Goal: Transaction & Acquisition: Purchase product/service

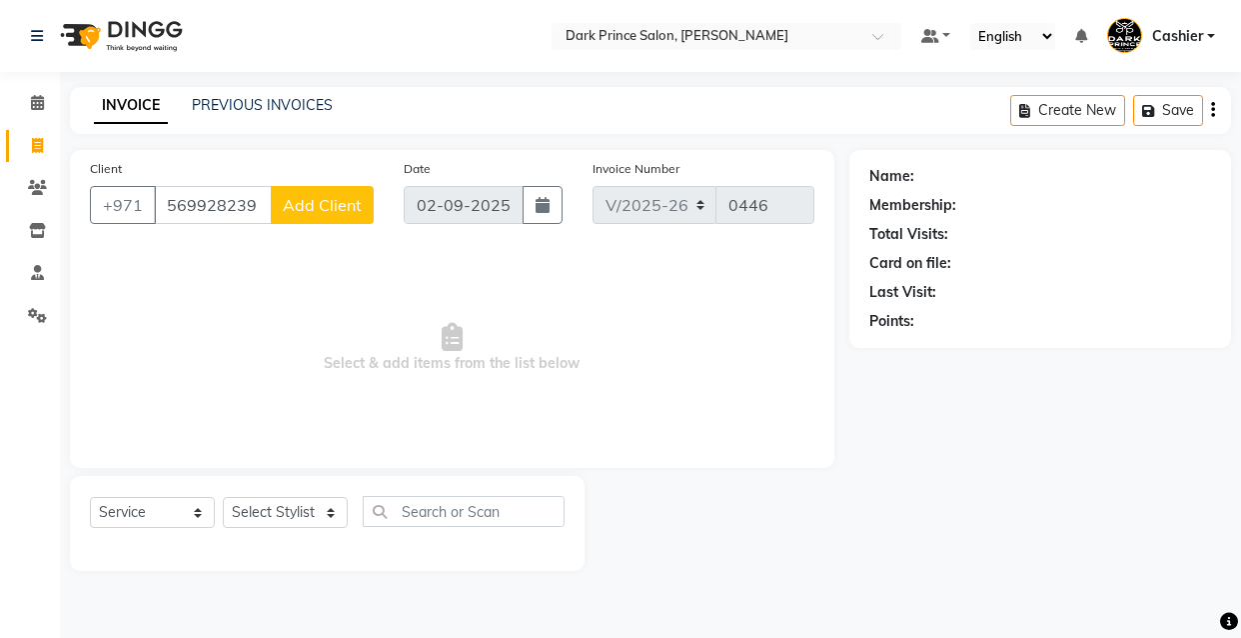
select select "8540"
select select "service"
type input "569928239"
click at [331, 195] on span "Add Client" at bounding box center [322, 205] width 79 height 20
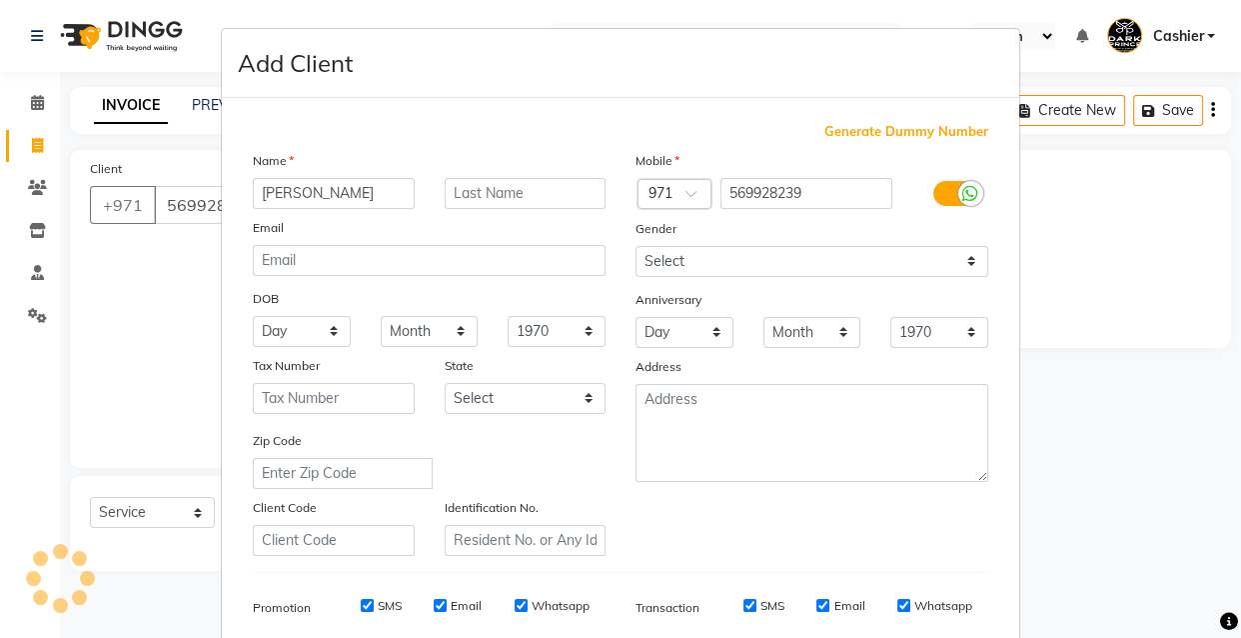
type input "[PERSON_NAME]"
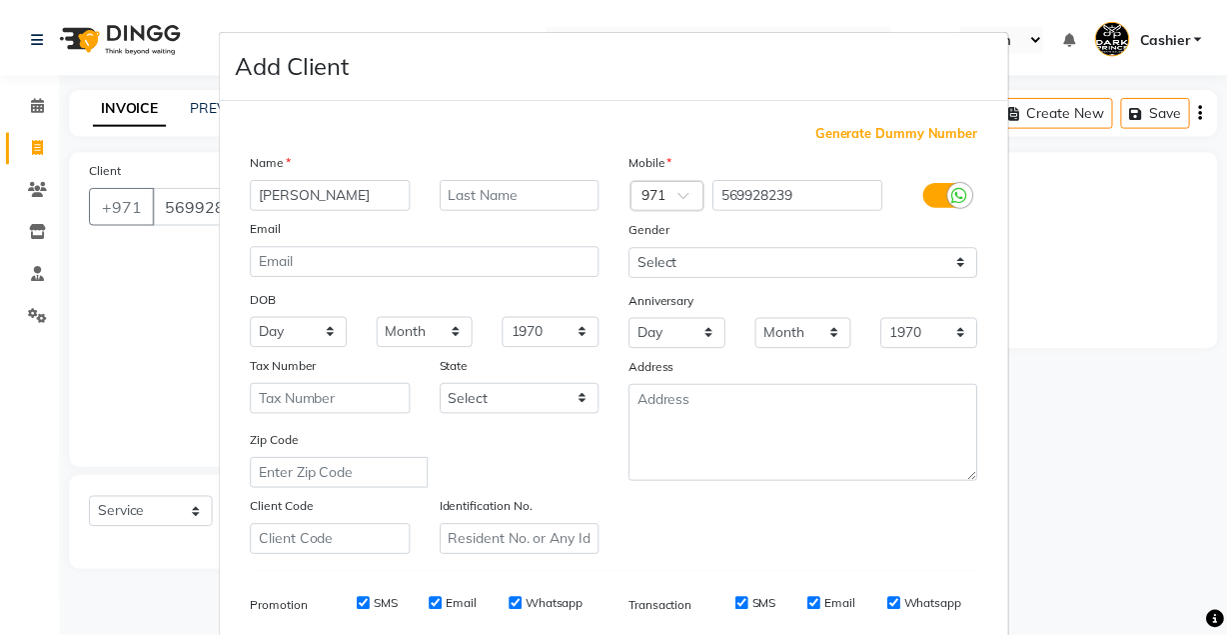
scroll to position [290, 0]
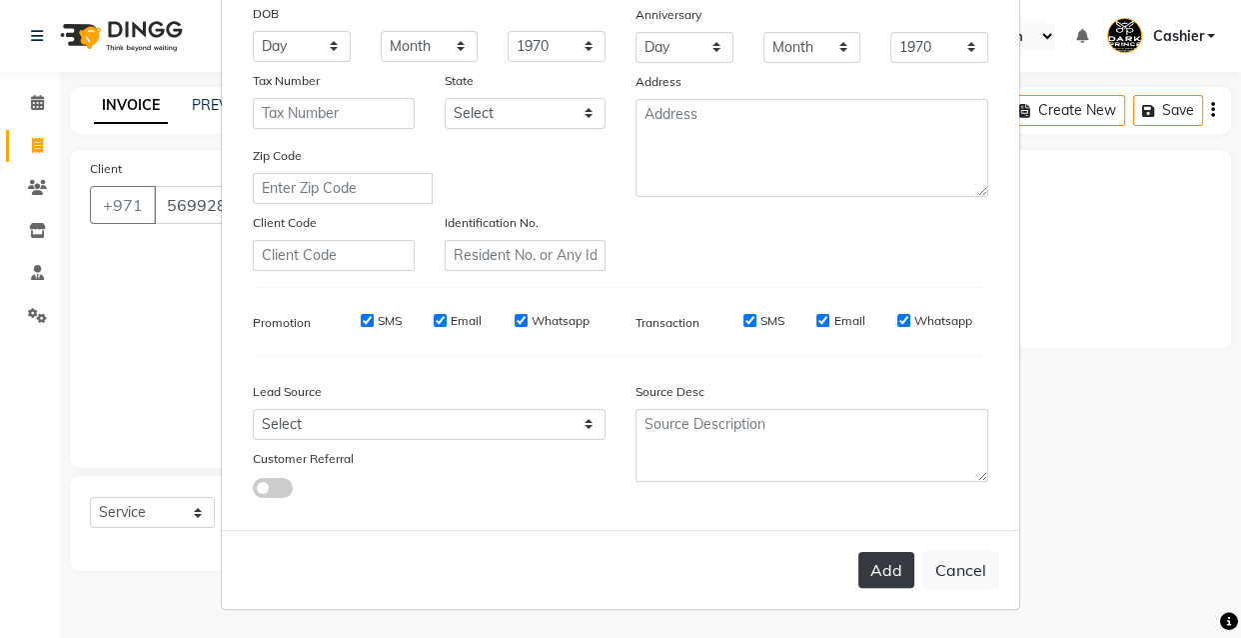
click at [894, 575] on button "Add" at bounding box center [887, 570] width 56 height 36
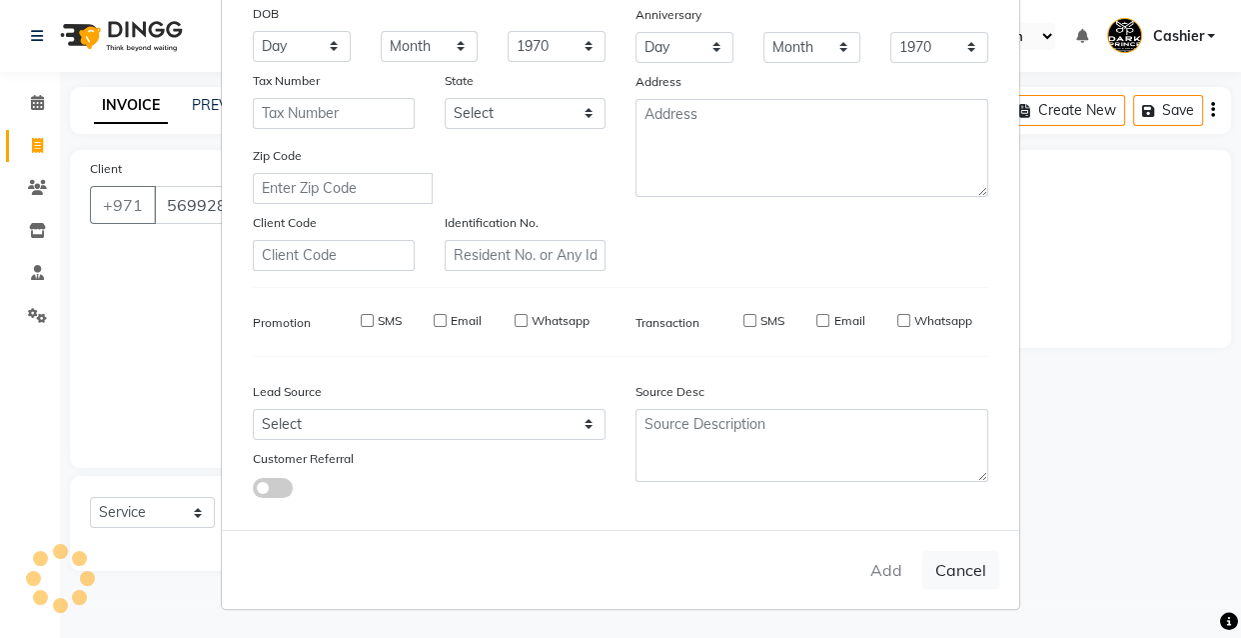
type input "56*****39"
select select
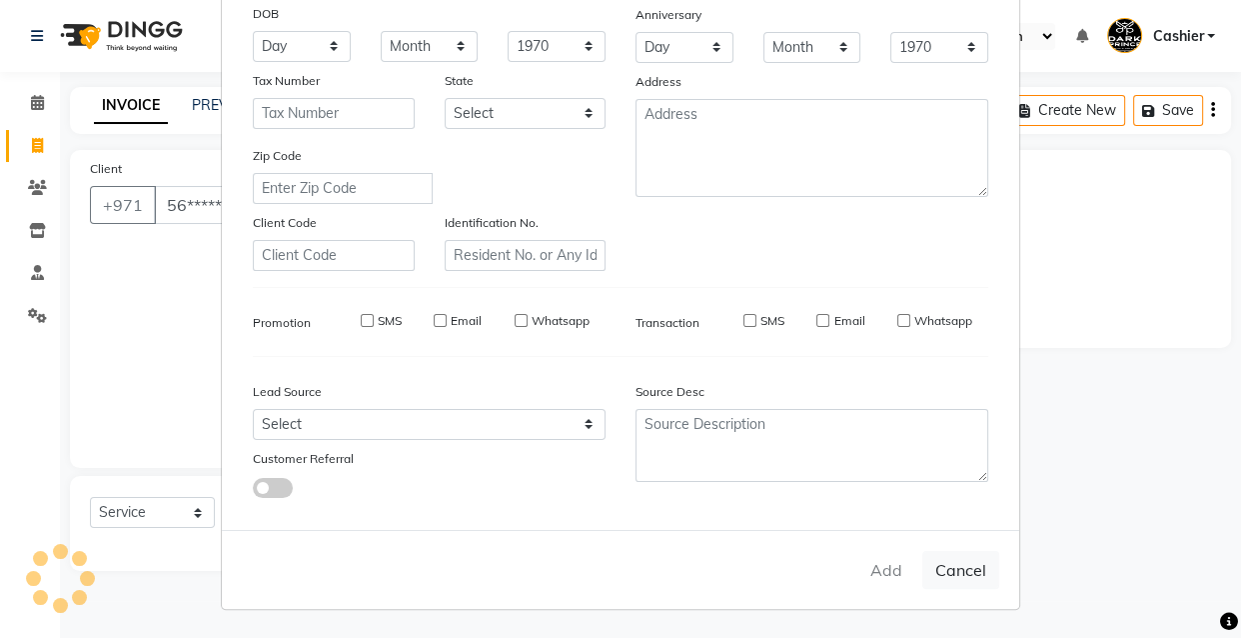
select select
checkbox input "false"
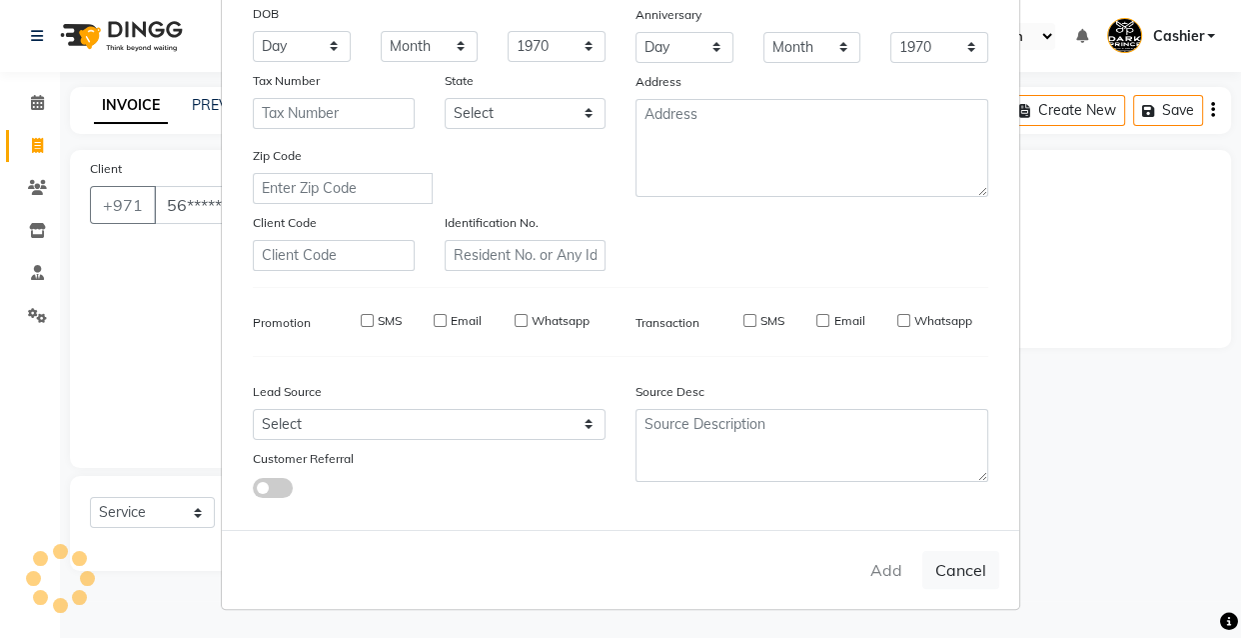
checkbox input "false"
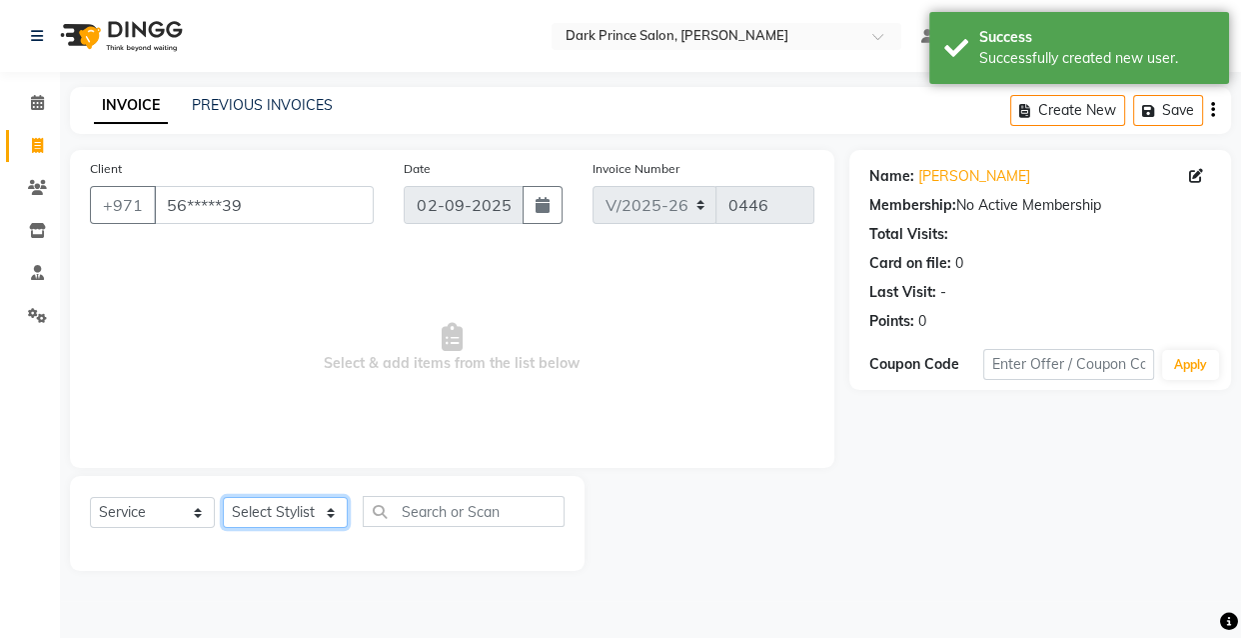
click at [319, 523] on select "Select Stylist [PERSON_NAME] [PERSON_NAME]" at bounding box center [285, 512] width 125 height 31
select select "84431"
click at [223, 497] on select "Select Stylist [PERSON_NAME] [PERSON_NAME]" at bounding box center [285, 512] width 125 height 31
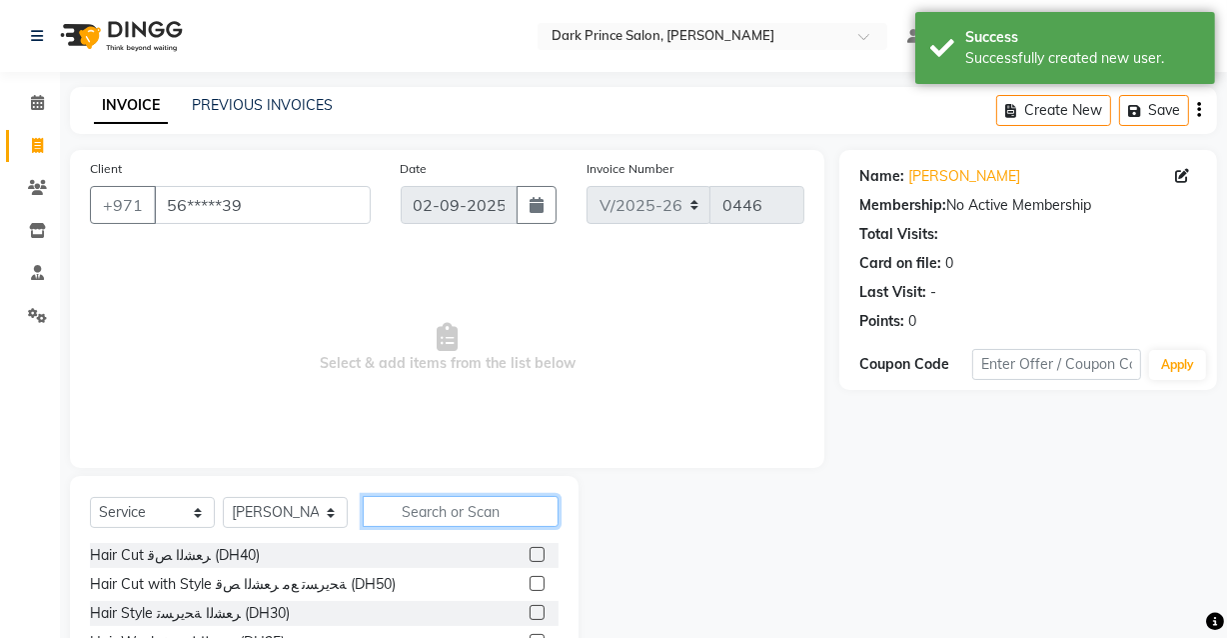
click at [463, 509] on input "text" at bounding box center [461, 511] width 196 height 31
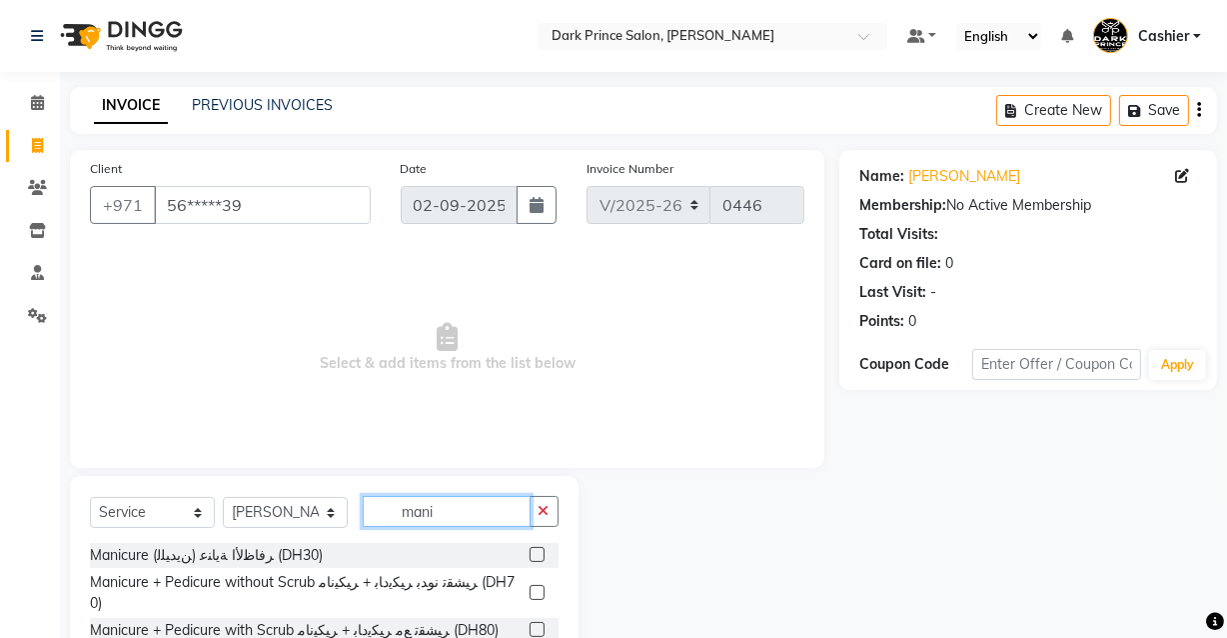
scroll to position [163, 0]
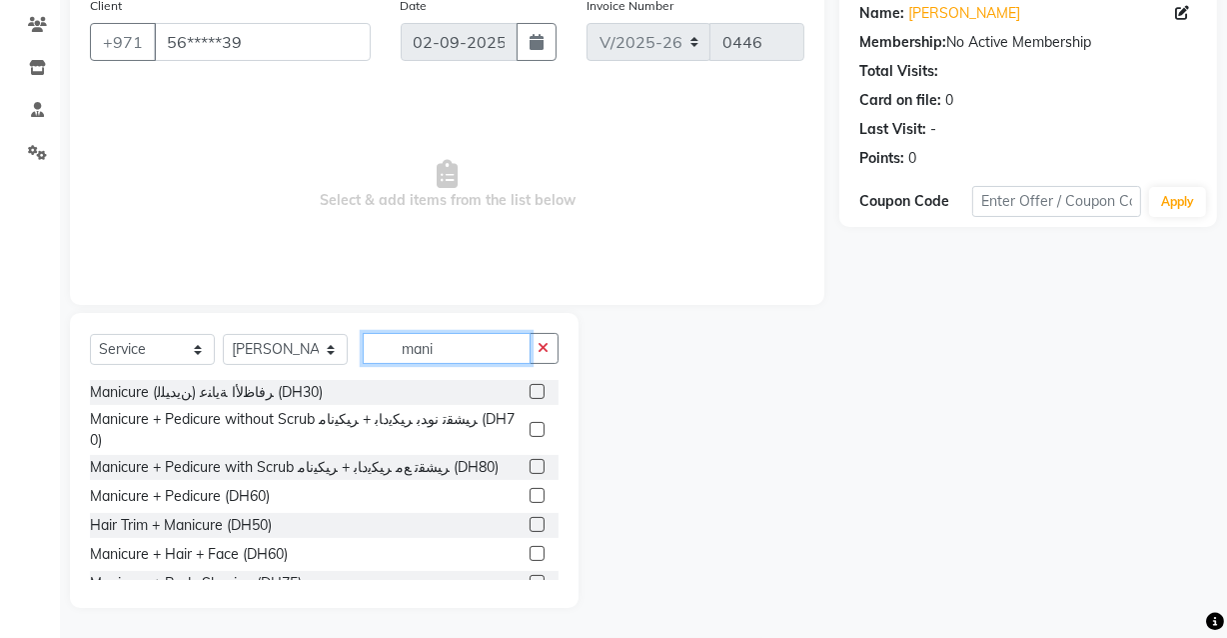
type input "mani"
click at [530, 488] on label at bounding box center [537, 495] width 15 height 15
click at [530, 490] on input "checkbox" at bounding box center [536, 496] width 13 height 13
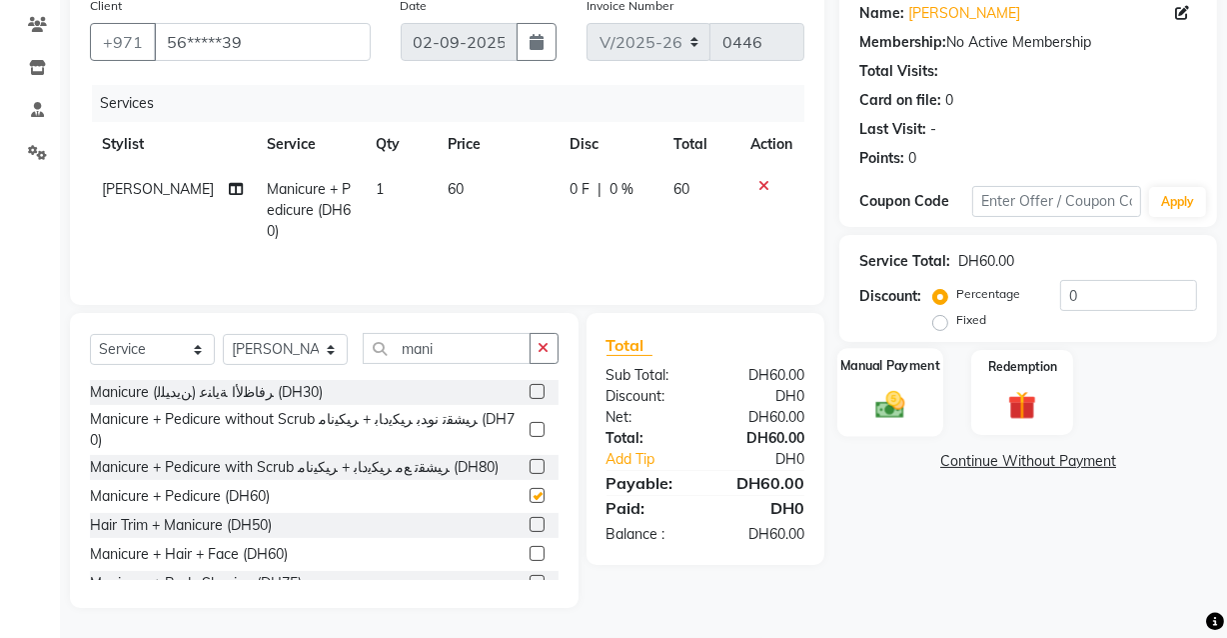
checkbox input "false"
click at [882, 377] on div "Manual Payment" at bounding box center [891, 392] width 106 height 89
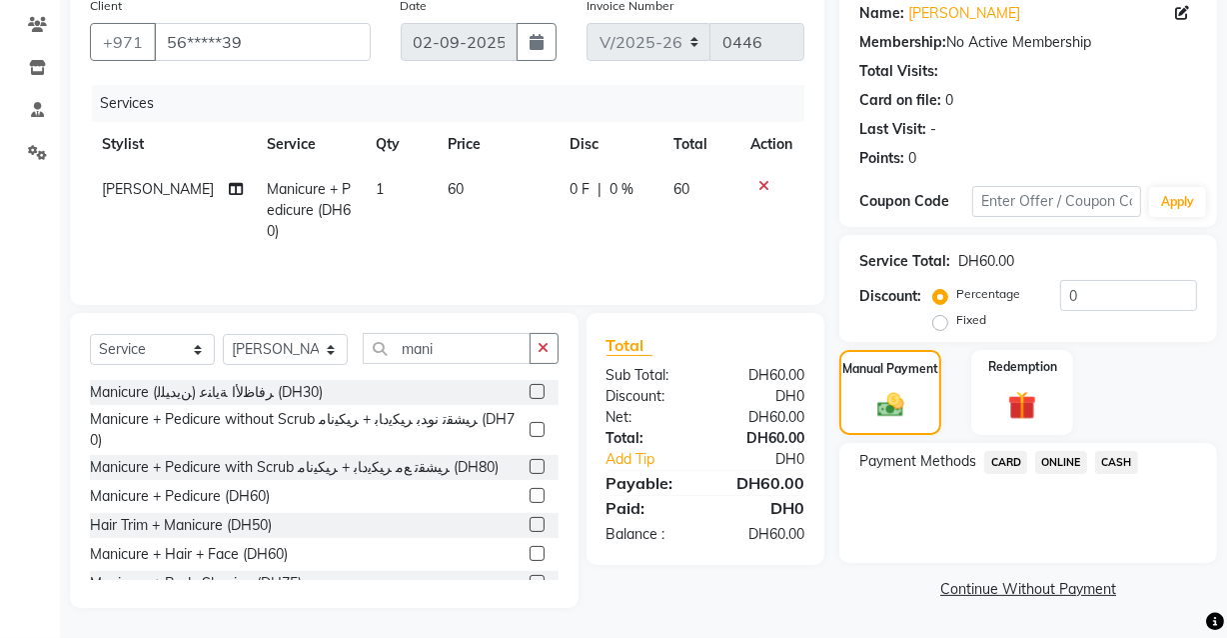
click at [464, 182] on td "60" at bounding box center [497, 210] width 123 height 87
select select "84431"
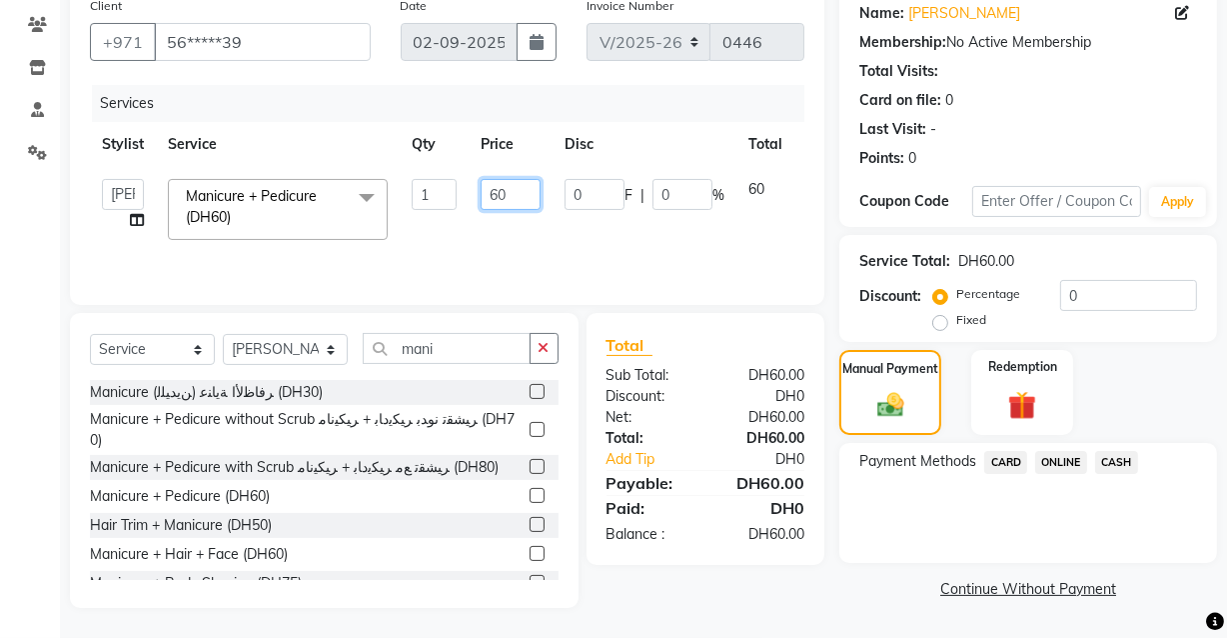
click at [529, 200] on input "60" at bounding box center [511, 194] width 60 height 31
type input "6"
type input "50"
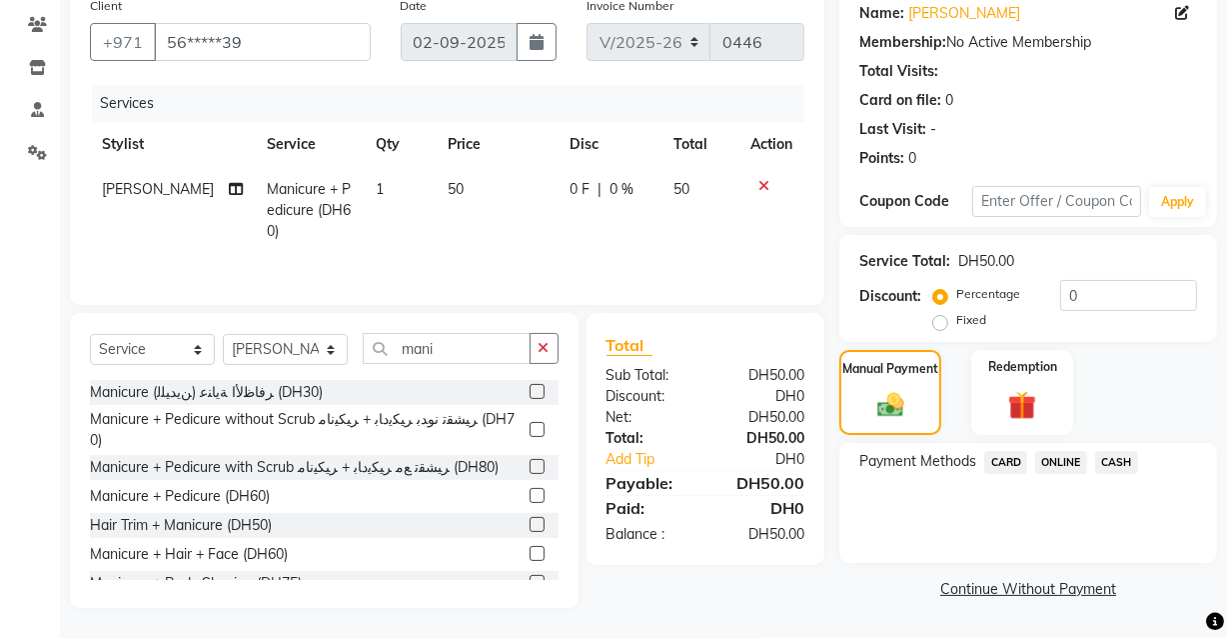
click at [1008, 459] on span "CARD" at bounding box center [1005, 462] width 43 height 23
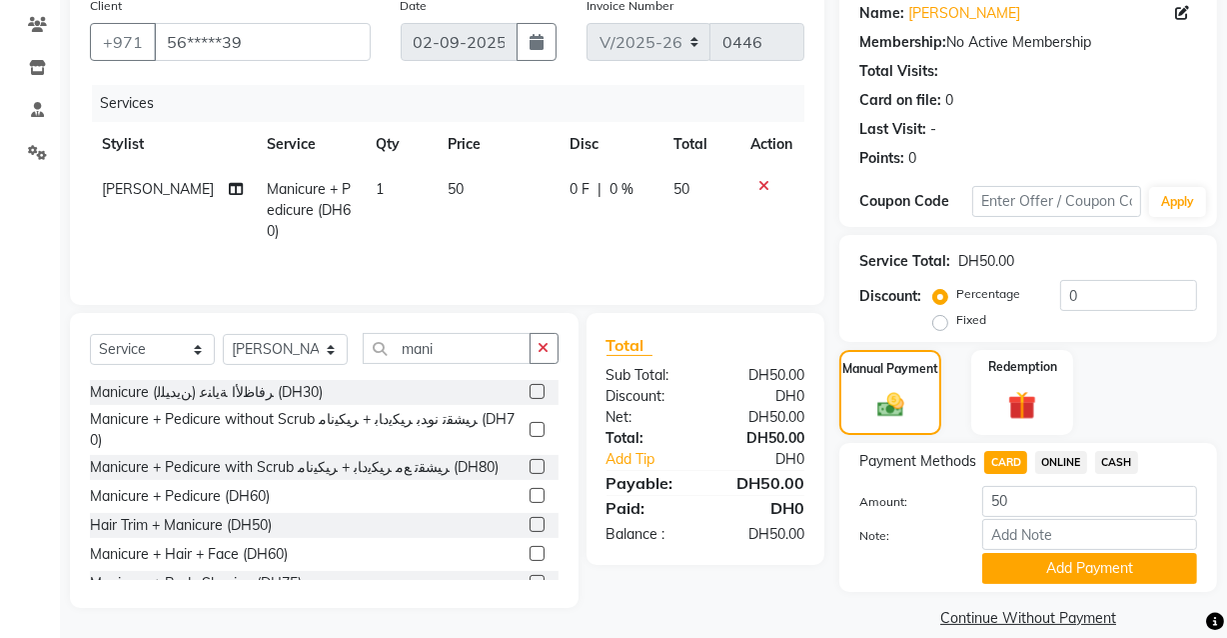
drag, startPoint x: 1122, startPoint y: 579, endPoint x: 1237, endPoint y: 527, distance: 126.1
click at [1227, 475] on html "Select Location × Dark Prince Salon, [PERSON_NAME] Default Panel My Panel Engli…" at bounding box center [613, 156] width 1227 height 638
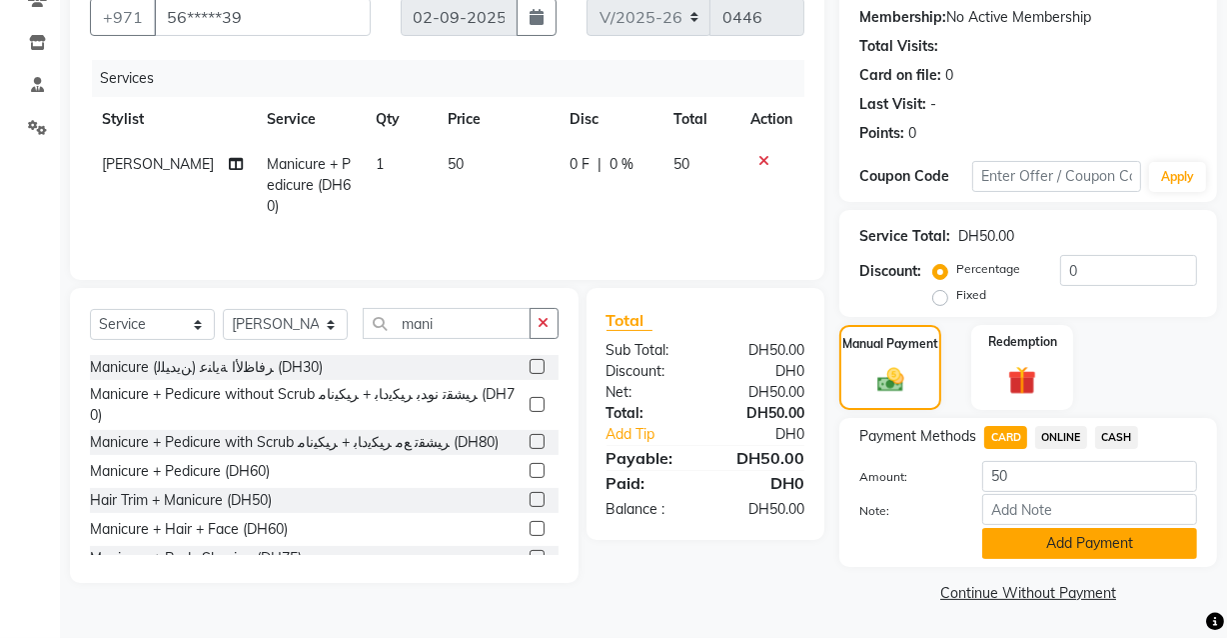
click at [1084, 550] on button "Add Payment" at bounding box center [1089, 543] width 215 height 31
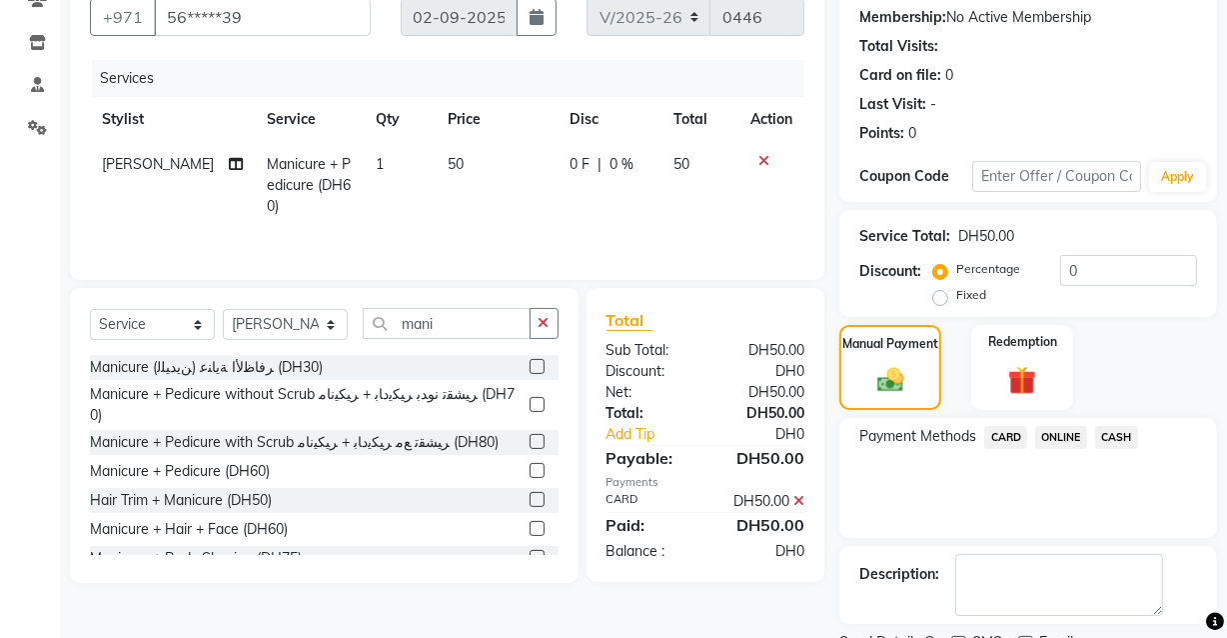
scroll to position [270, 0]
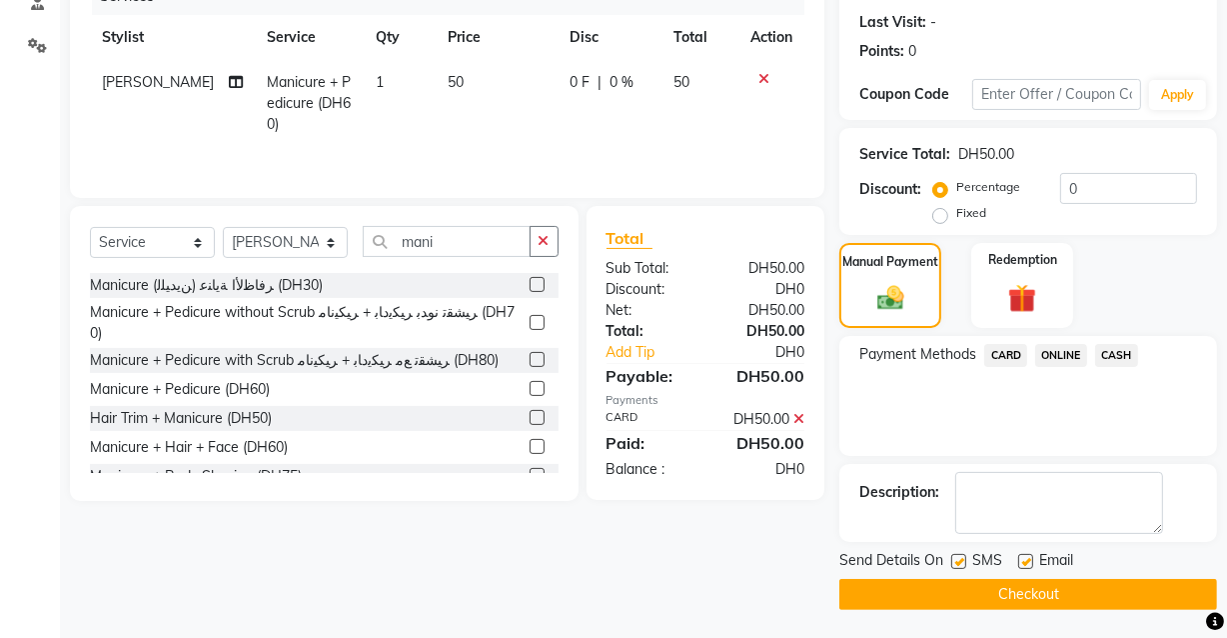
click at [1037, 580] on button "Checkout" at bounding box center [1029, 594] width 378 height 31
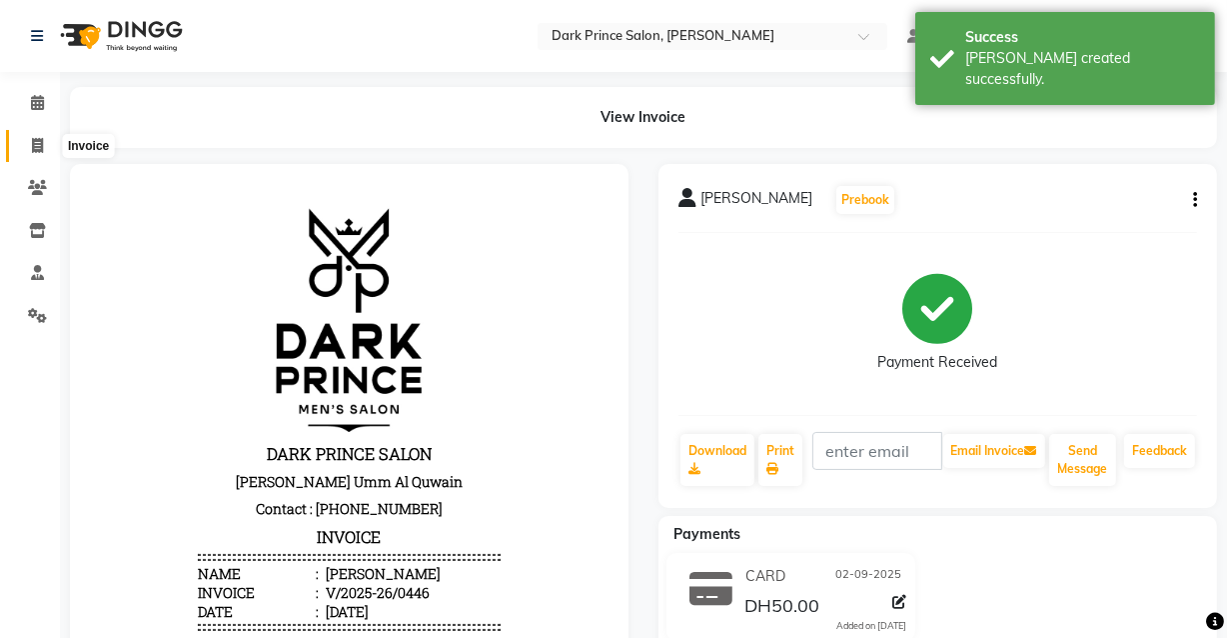
click at [35, 145] on icon at bounding box center [37, 145] width 11 height 15
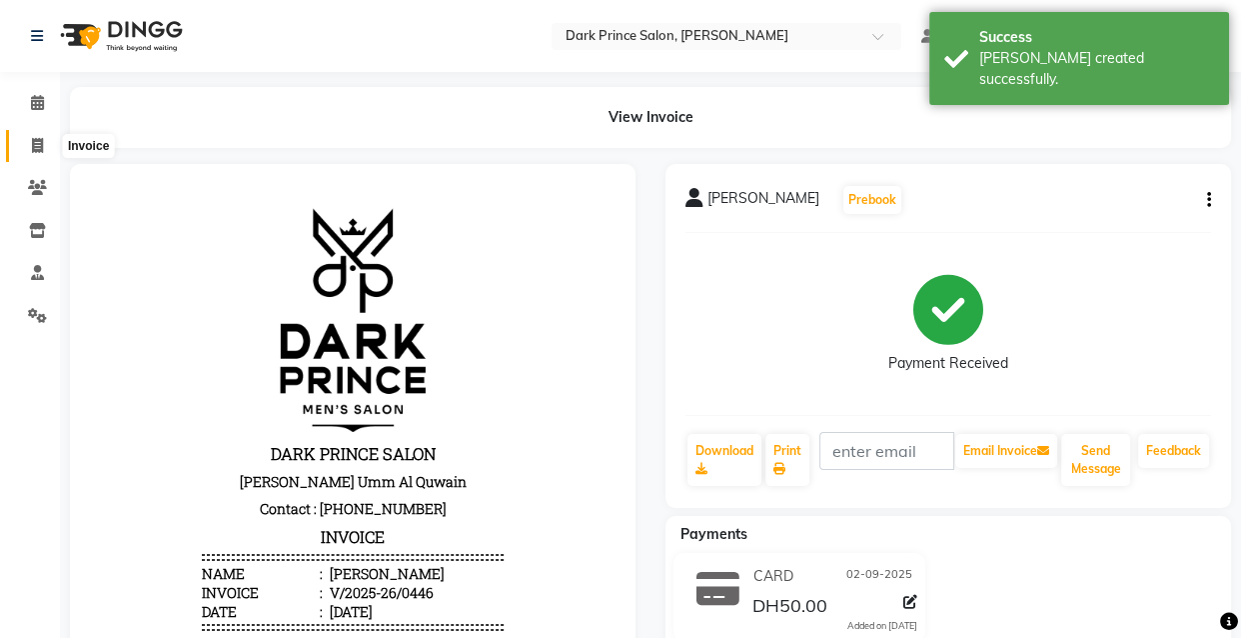
select select "service"
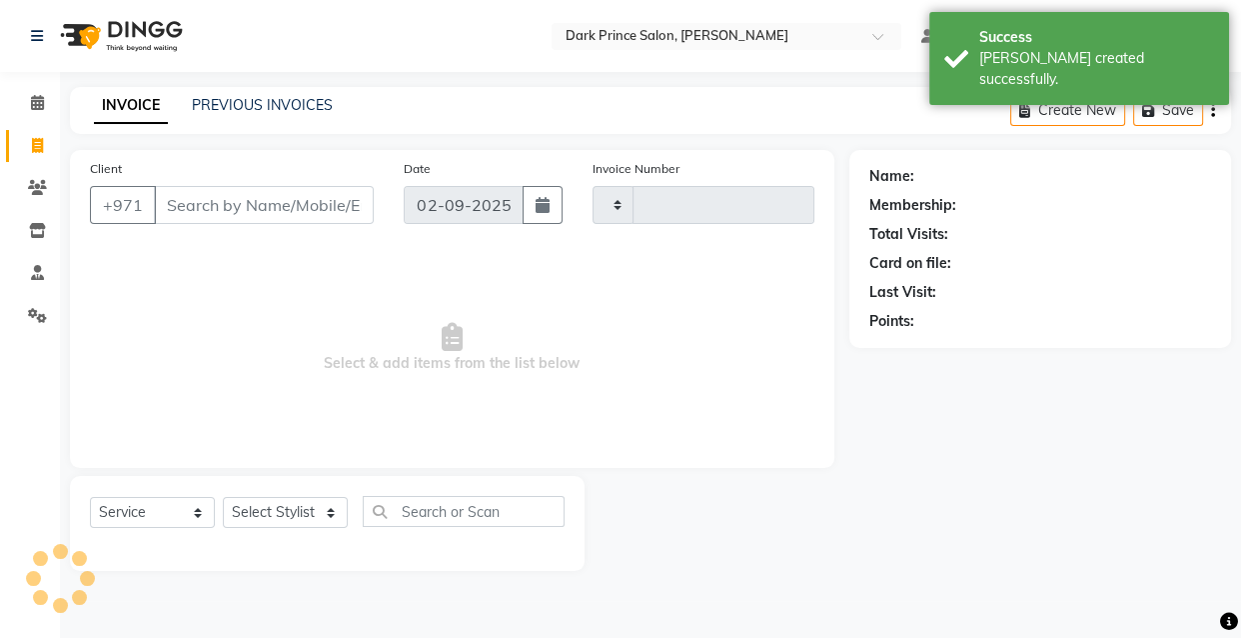
type input "0447"
select select "8540"
